Goal: Task Accomplishment & Management: Manage account settings

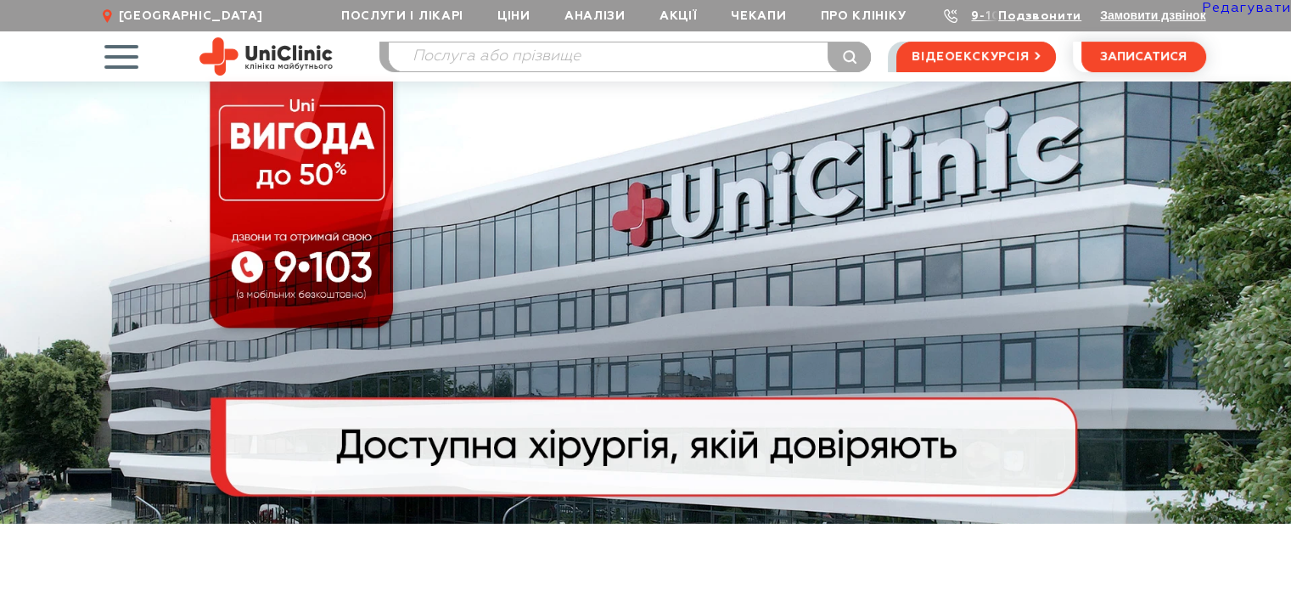
click at [1238, 9] on link "Редагувати" at bounding box center [1245, 9] width 89 height 14
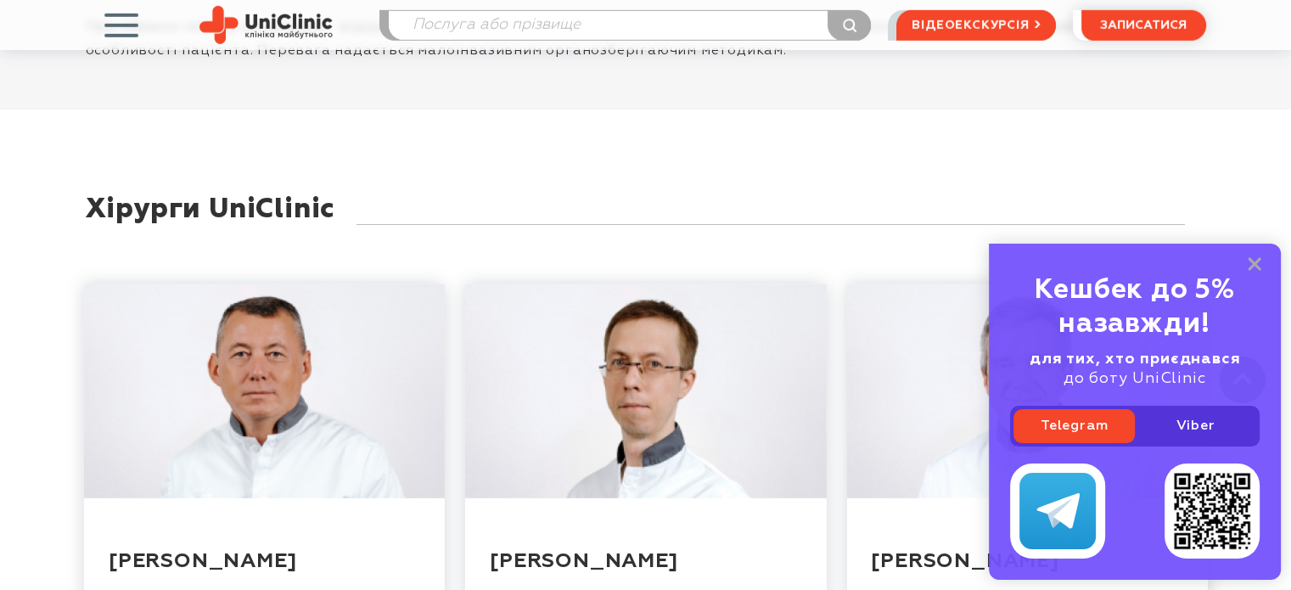
scroll to position [5091, 0]
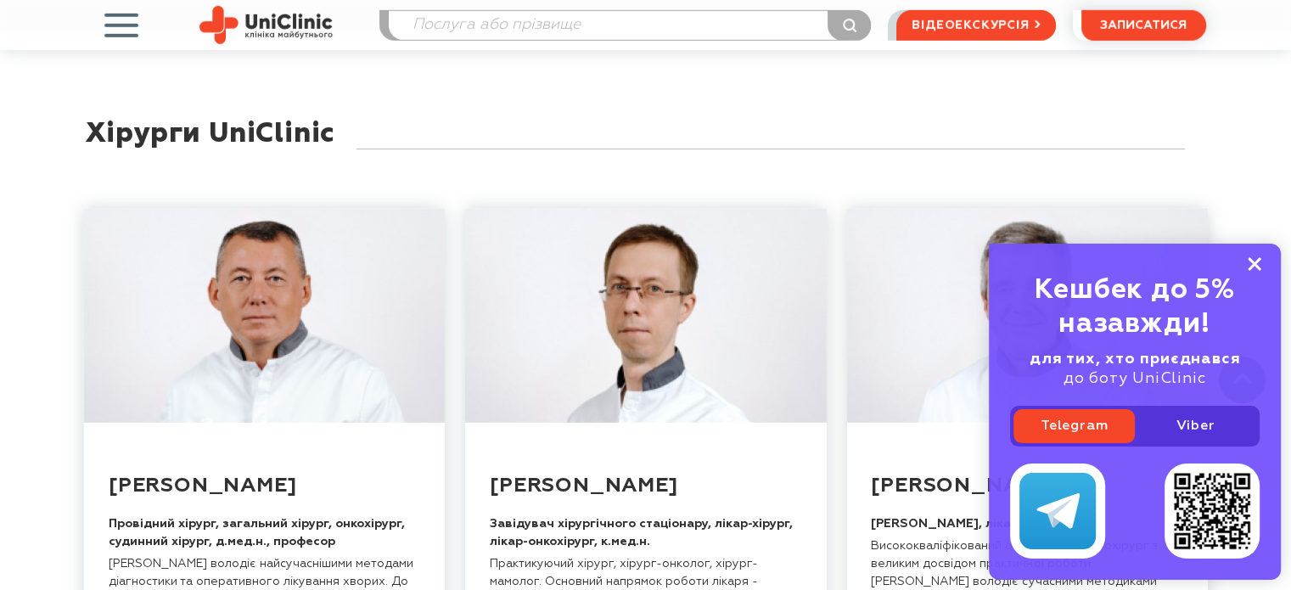
click at [1257, 265] on icon at bounding box center [1254, 264] width 14 height 14
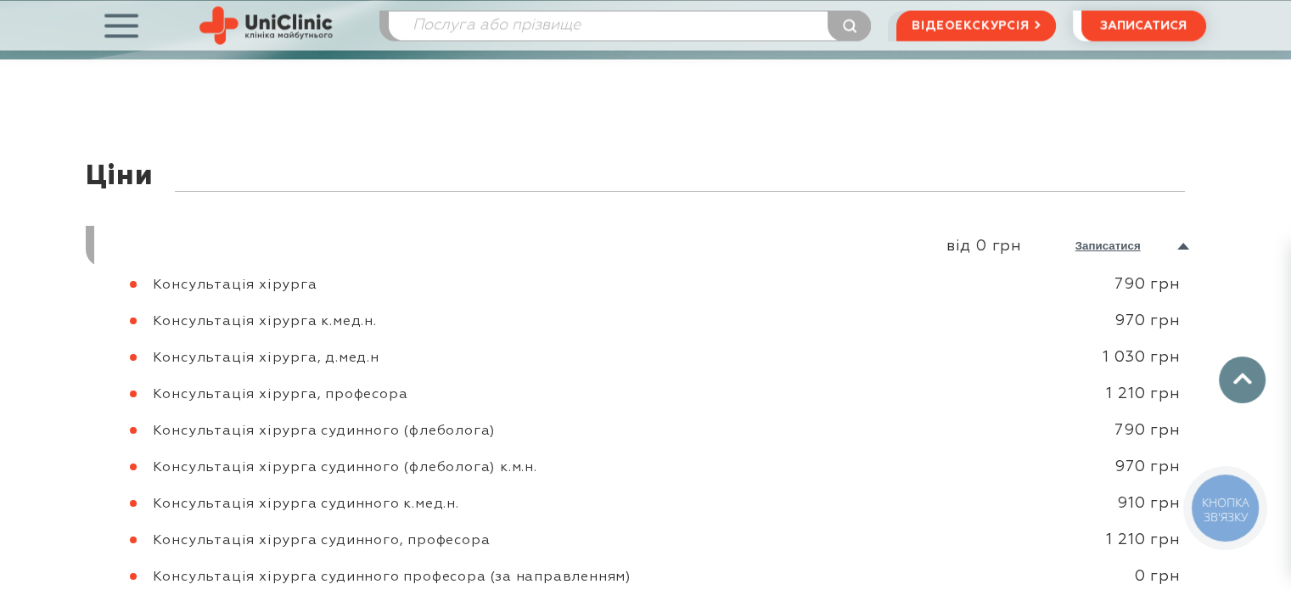
scroll to position [9418, 0]
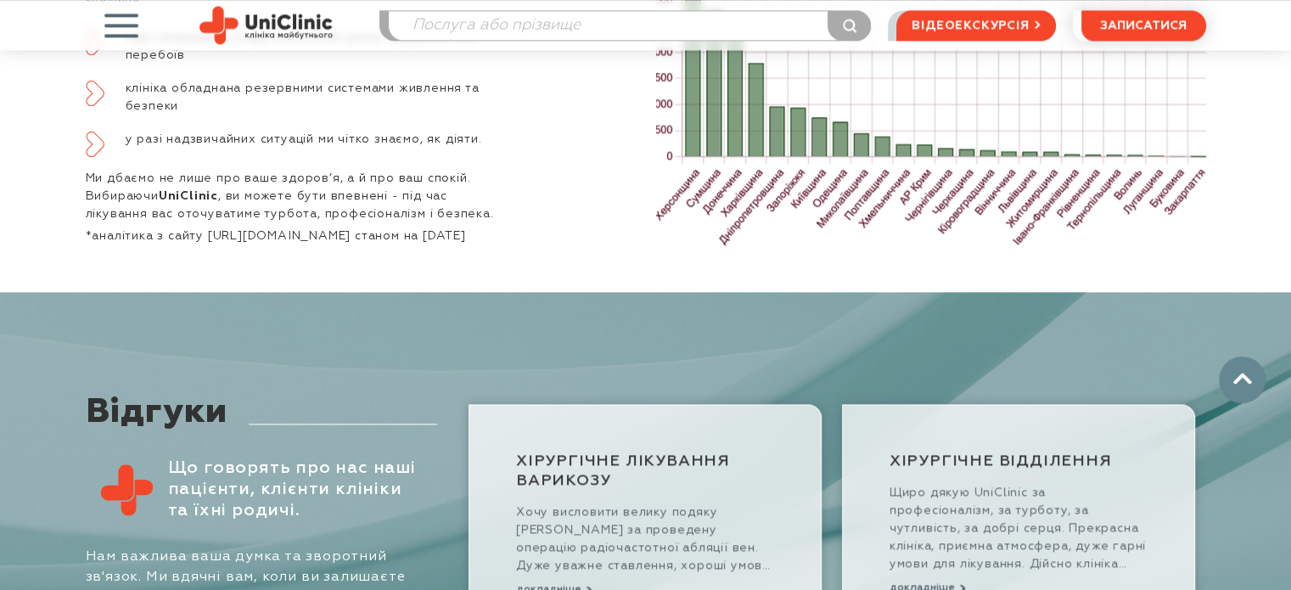
scroll to position [8843, 0]
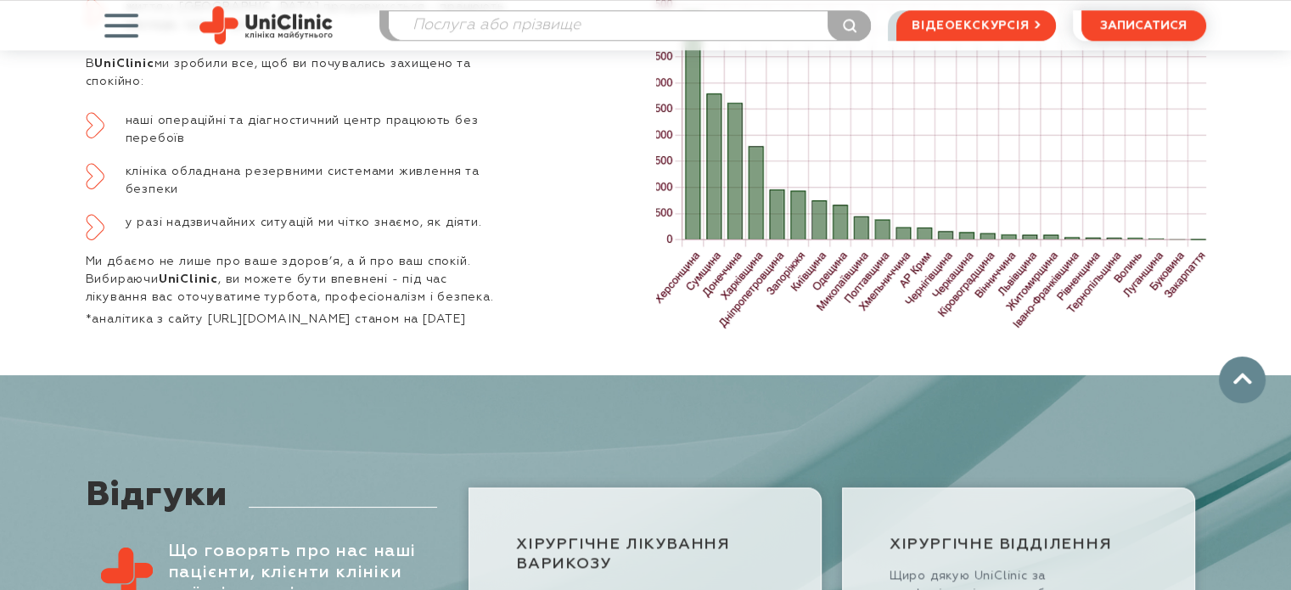
scroll to position [8760, 0]
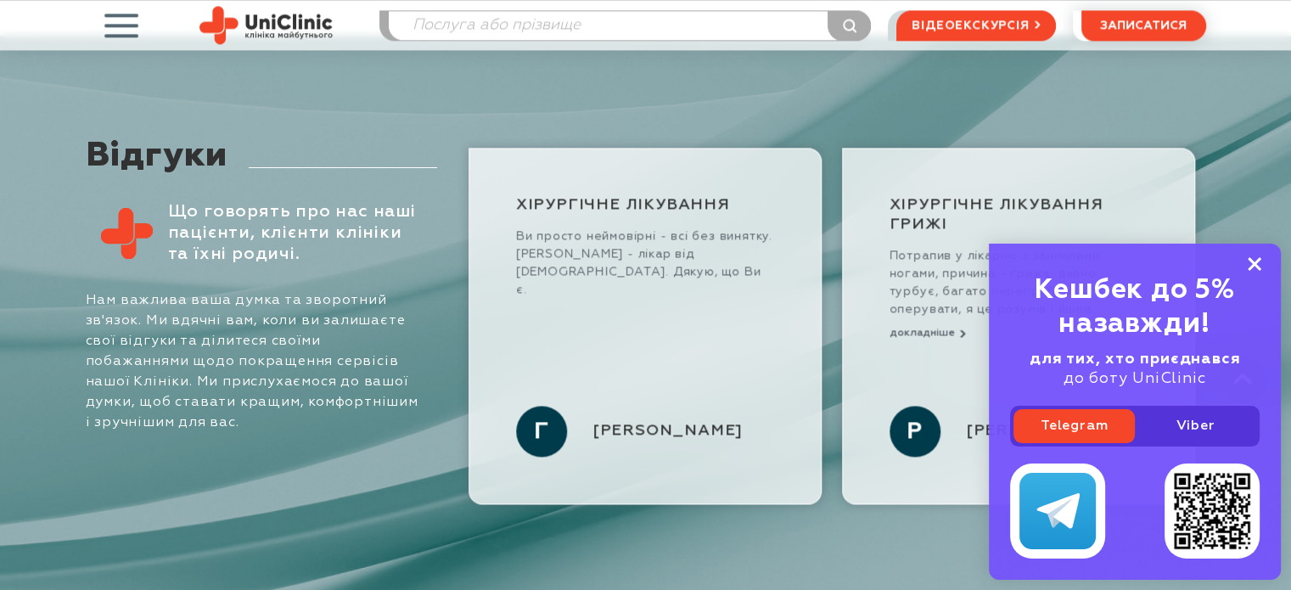
click at [1254, 266] on rect at bounding box center [1254, 264] width 14 height 14
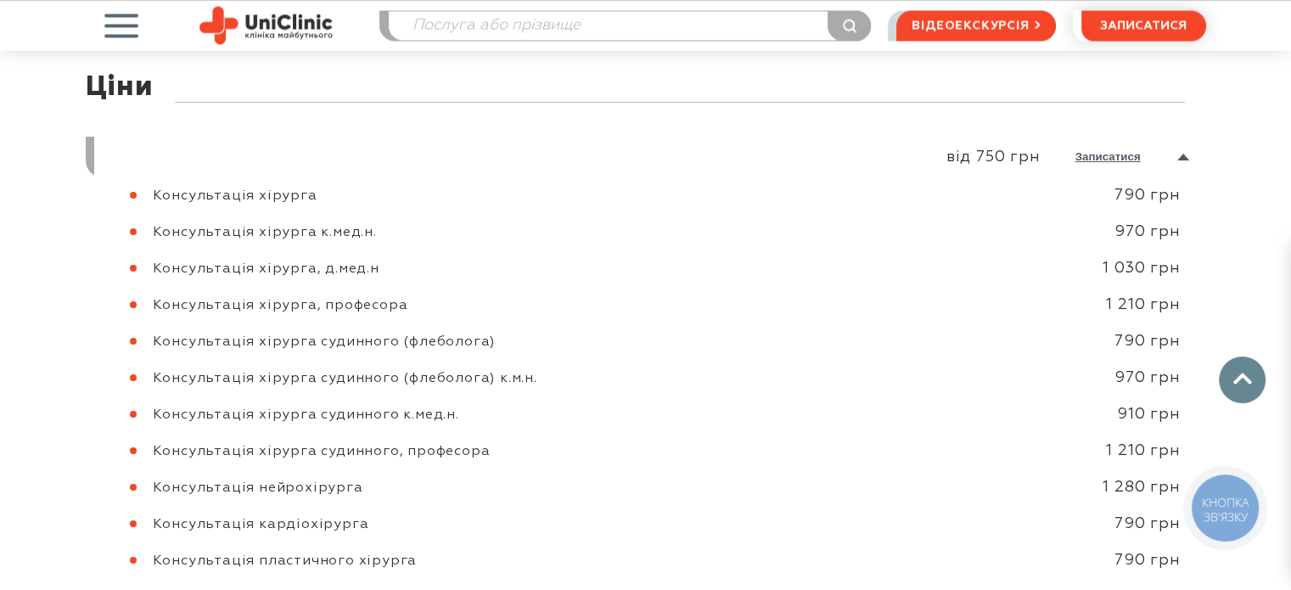
scroll to position [9439, 0]
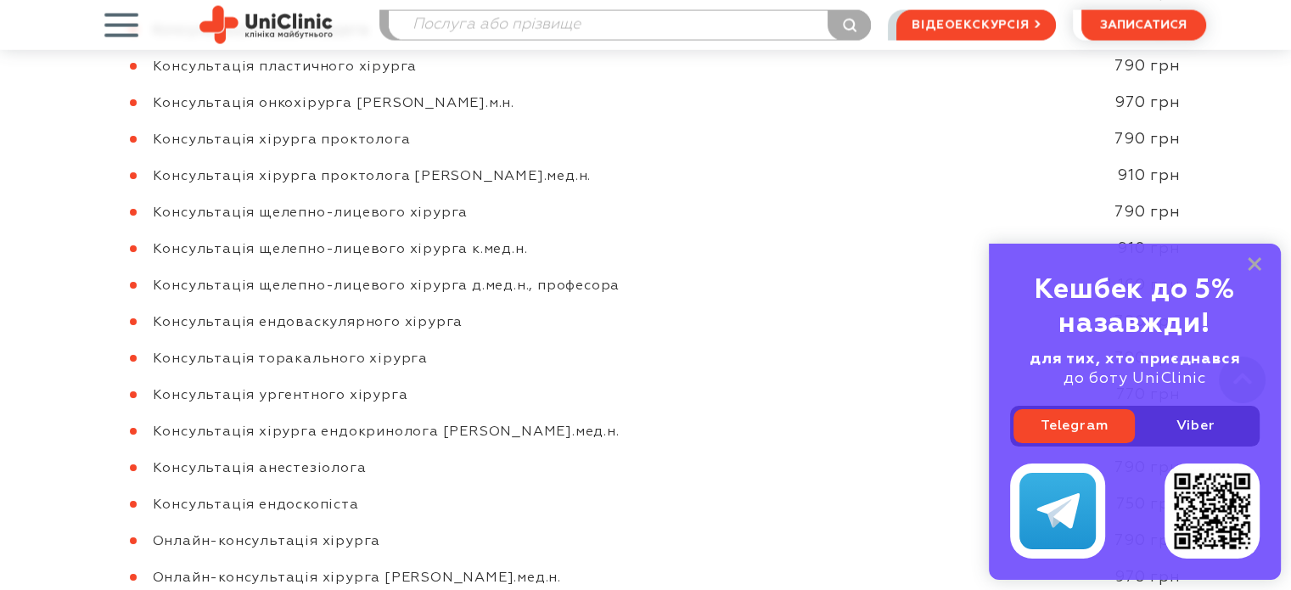
scroll to position [9738, 0]
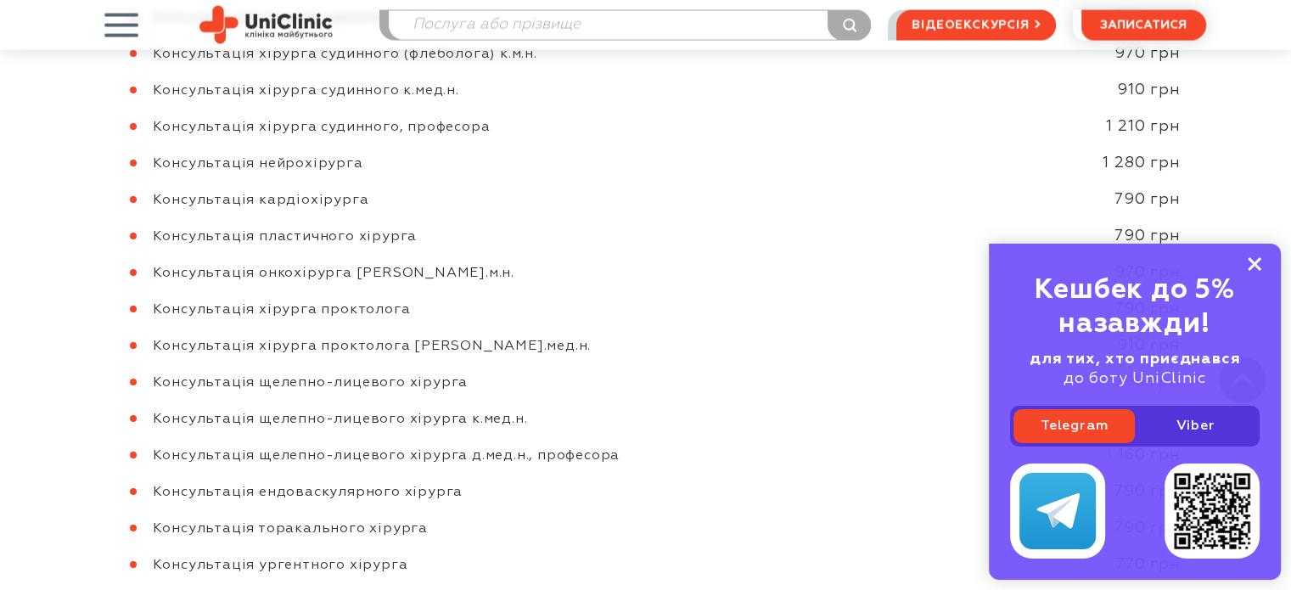
click at [1253, 260] on icon at bounding box center [1254, 264] width 14 height 14
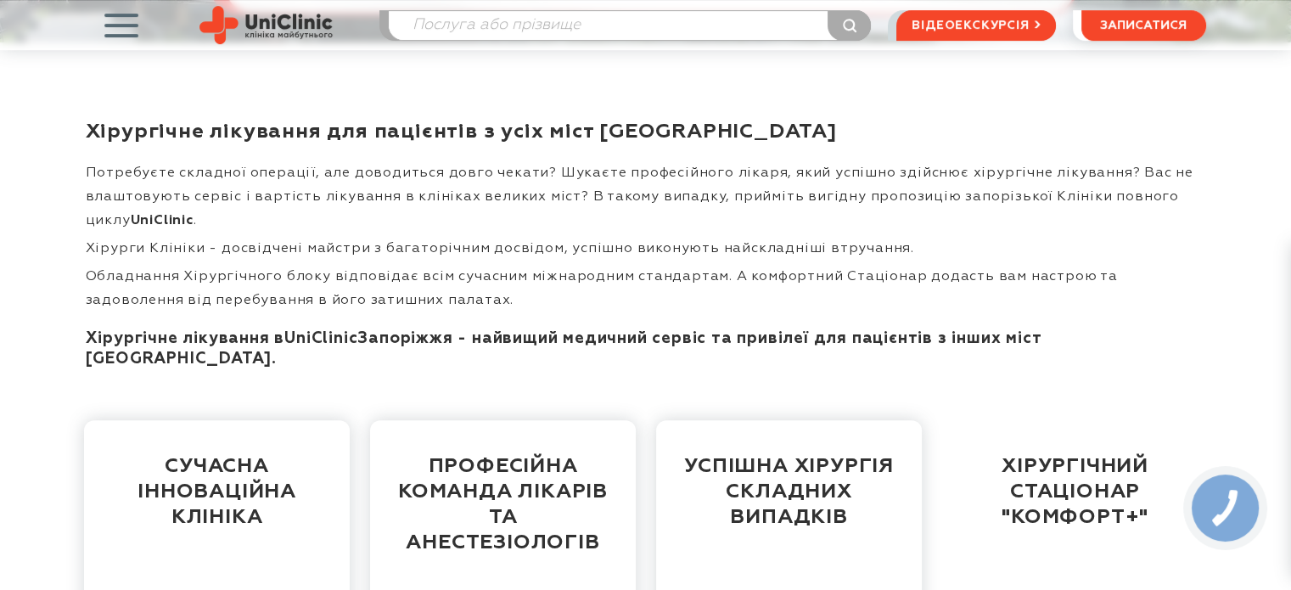
scroll to position [0, 0]
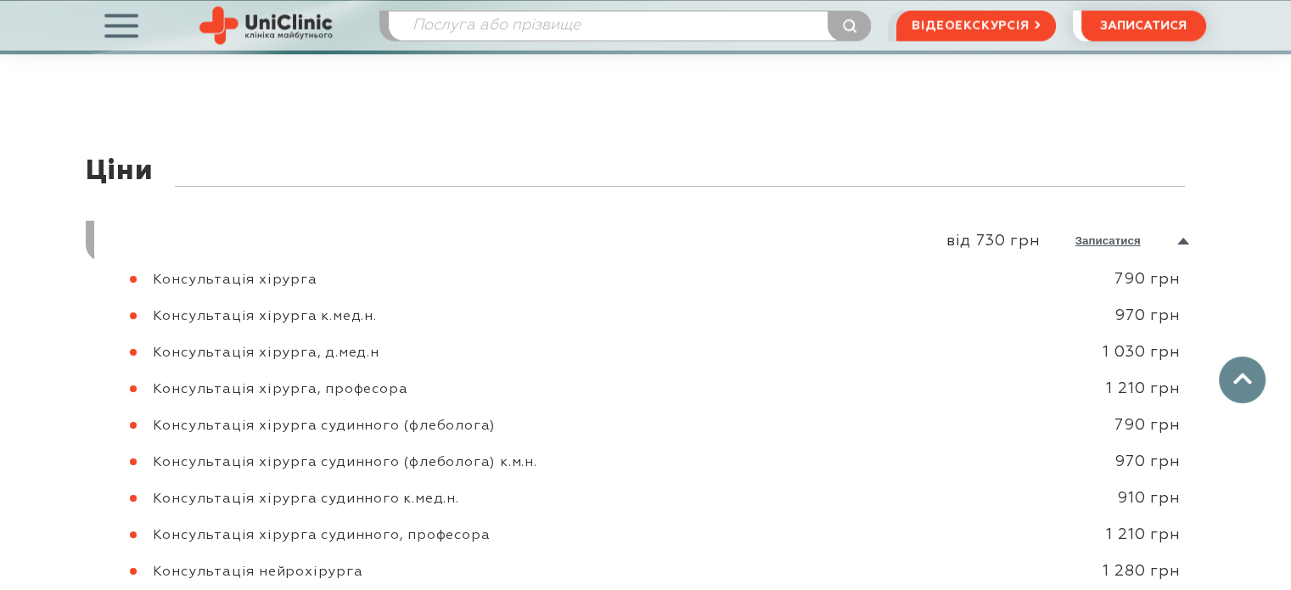
scroll to position [9785, 0]
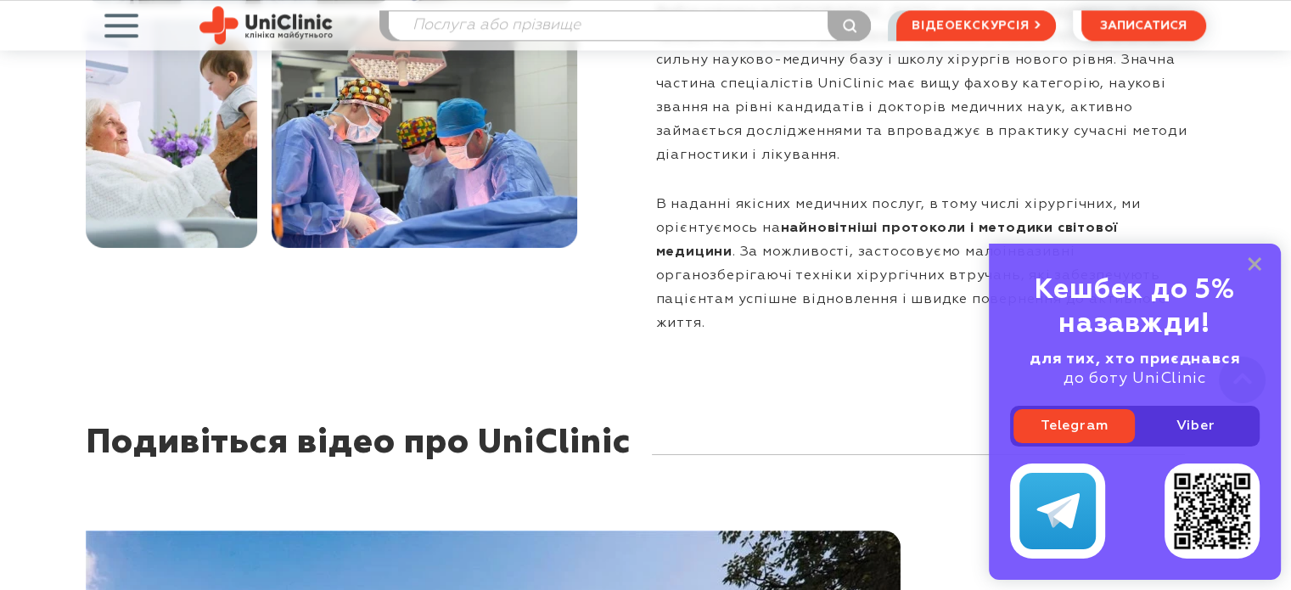
scroll to position [2546, 0]
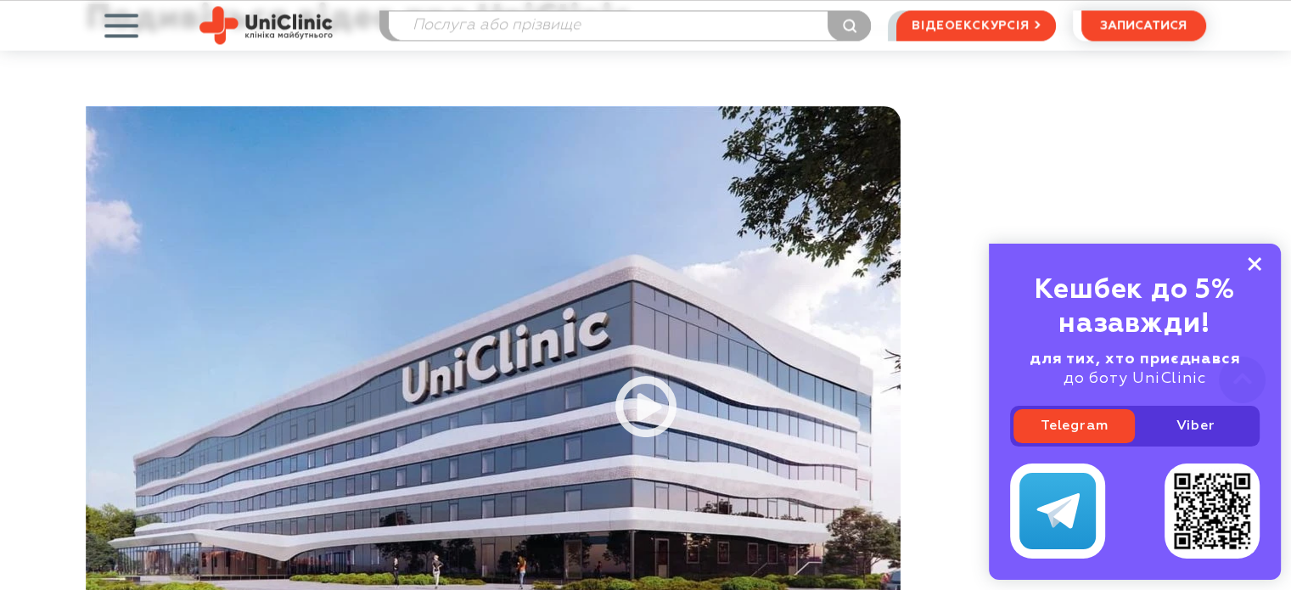
click at [1252, 264] on rect at bounding box center [1254, 264] width 14 height 14
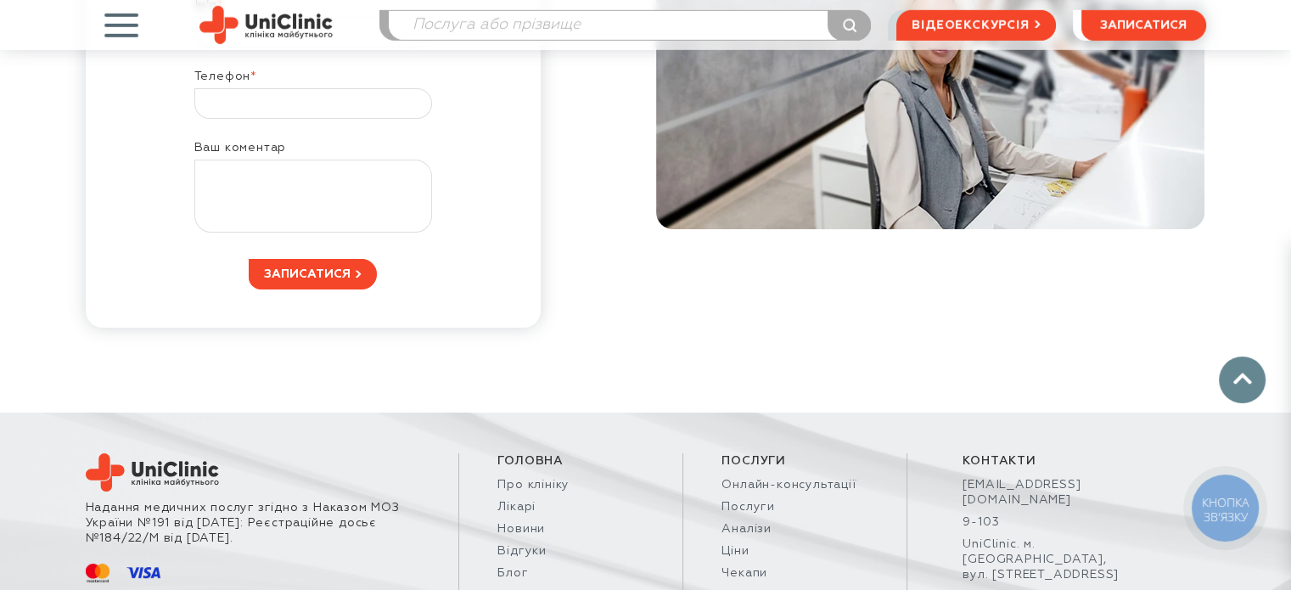
scroll to position [11485, 0]
